Goal: Information Seeking & Learning: Find specific fact

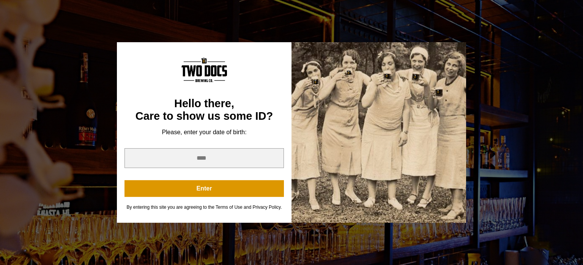
scroll to position [202, 0]
click at [233, 158] on input "year" at bounding box center [203, 158] width 159 height 20
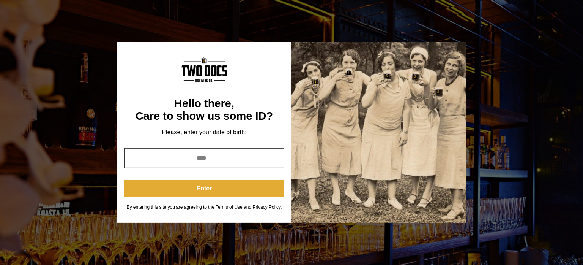
type input "****"
click at [229, 191] on button "Enter" at bounding box center [203, 188] width 159 height 17
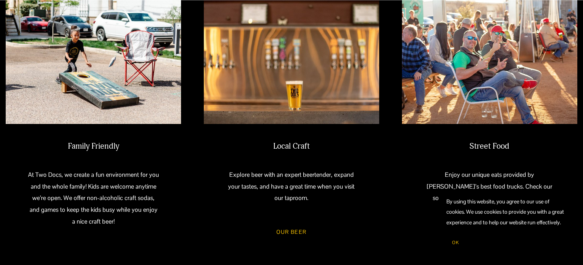
scroll to position [372, 0]
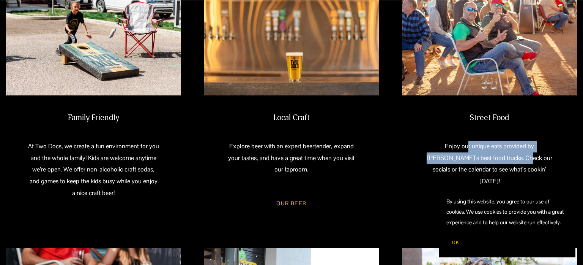
drag, startPoint x: 447, startPoint y: 148, endPoint x: 484, endPoint y: 156, distance: 37.5
click at [484, 156] on p "Enjoy our unique eats provided by Lubbock’s best food trucks. Check our socials…" at bounding box center [489, 163] width 131 height 47
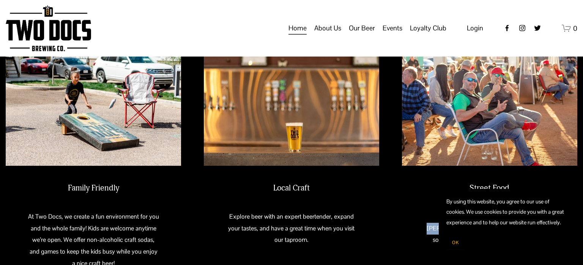
scroll to position [307, 0]
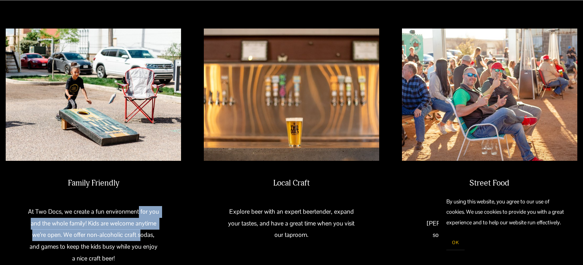
drag, startPoint x: 139, startPoint y: 212, endPoint x: 135, endPoint y: 237, distance: 25.8
click at [135, 237] on p "At Two Docs, we create a fun environment for you and the whole family! Kids are…" at bounding box center [93, 235] width 131 height 58
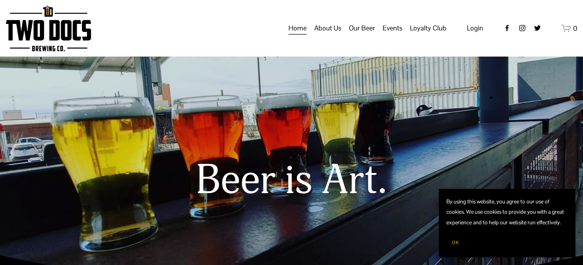
scroll to position [0, 0]
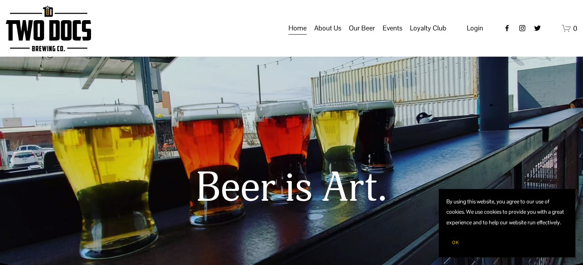
click at [0, 0] on span "Taproom Menu" at bounding box center [0, 0] width 0 height 0
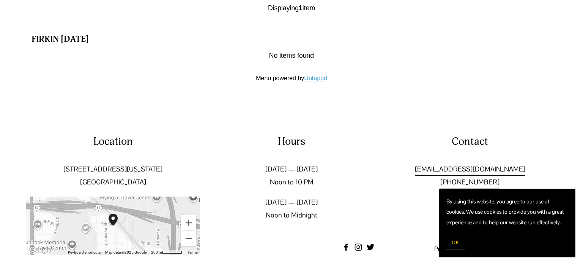
scroll to position [1041, 0]
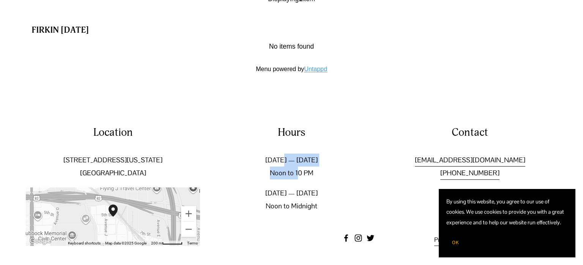
drag, startPoint x: 280, startPoint y: 156, endPoint x: 297, endPoint y: 175, distance: 25.8
click at [297, 175] on p "[DATE] — [DATE] Noon to 10 PM" at bounding box center [291, 166] width 174 height 26
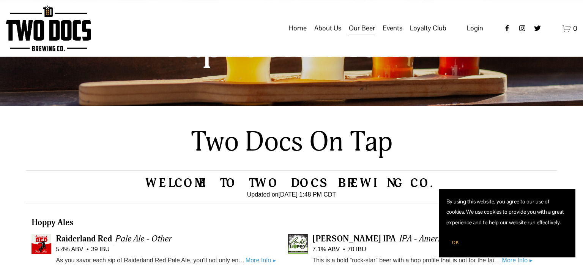
scroll to position [80, 0]
